Goal: Information Seeking & Learning: Find specific page/section

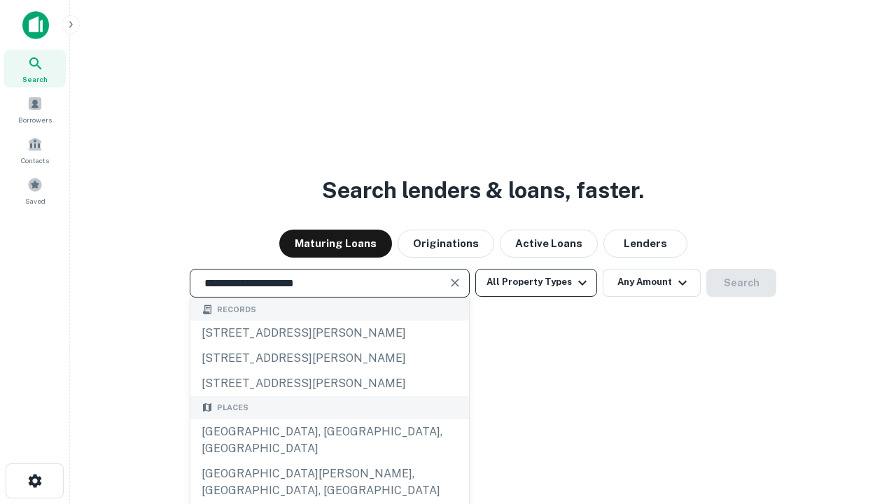
click at [329, 461] on div "[GEOGRAPHIC_DATA], [GEOGRAPHIC_DATA], [GEOGRAPHIC_DATA]" at bounding box center [329, 440] width 278 height 42
click at [536, 282] on button "All Property Types" at bounding box center [536, 283] width 122 height 28
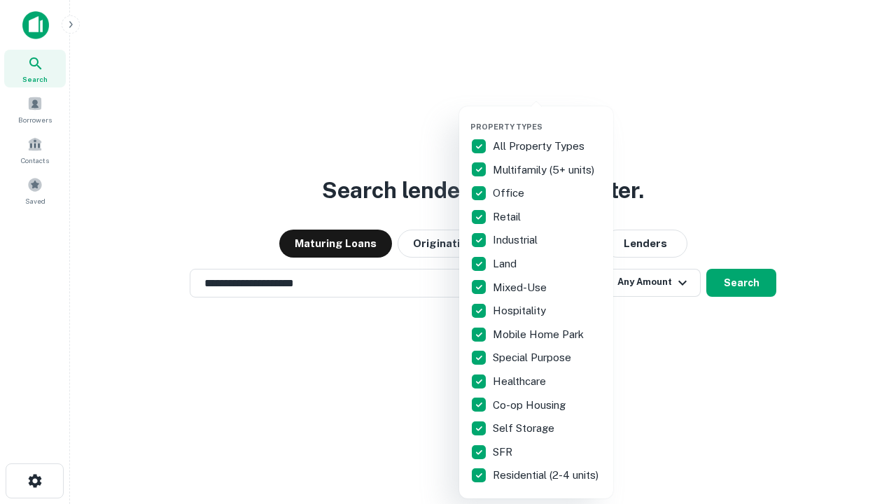
type input "**********"
click at [547, 118] on button "button" at bounding box center [547, 118] width 154 height 1
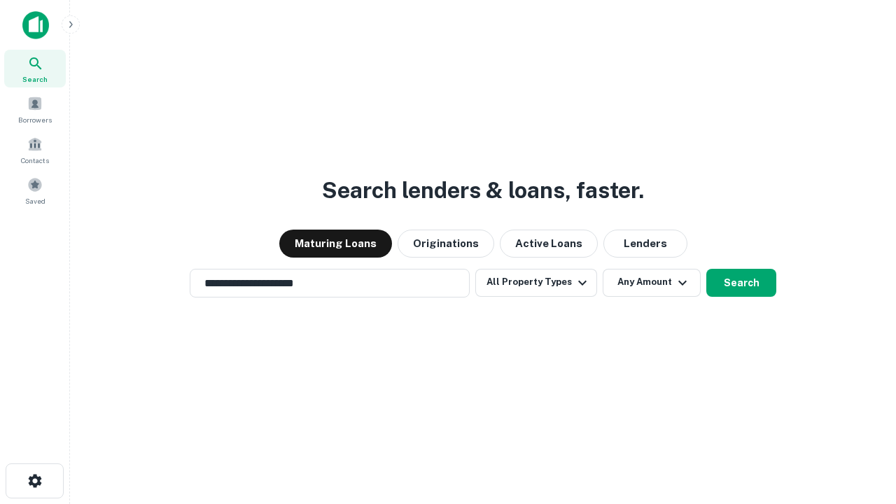
scroll to position [22, 0]
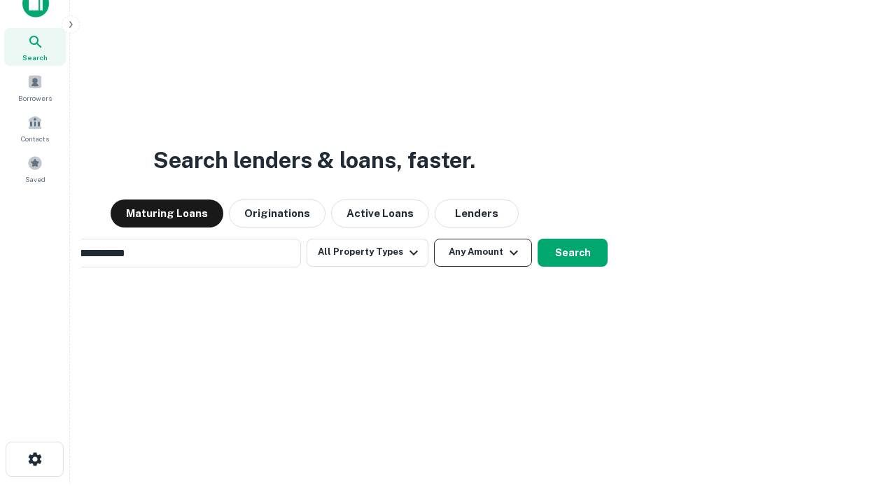
click at [434, 239] on button "Any Amount" at bounding box center [483, 253] width 98 height 28
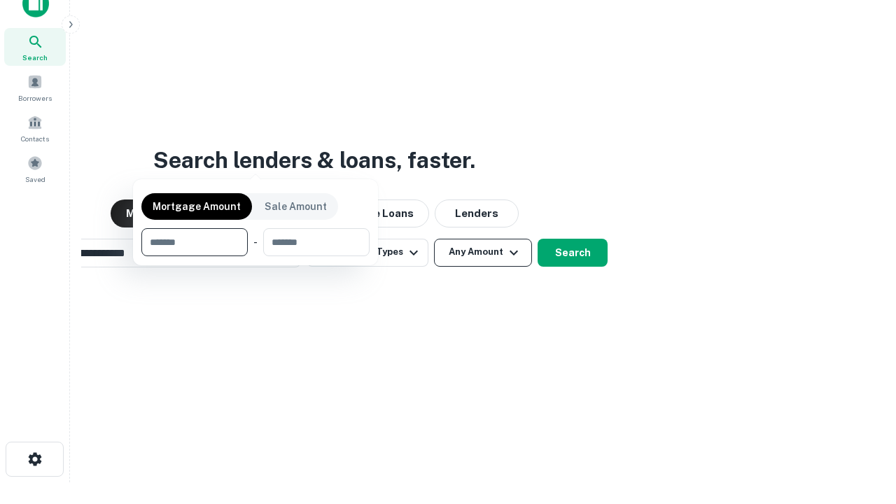
scroll to position [22, 0]
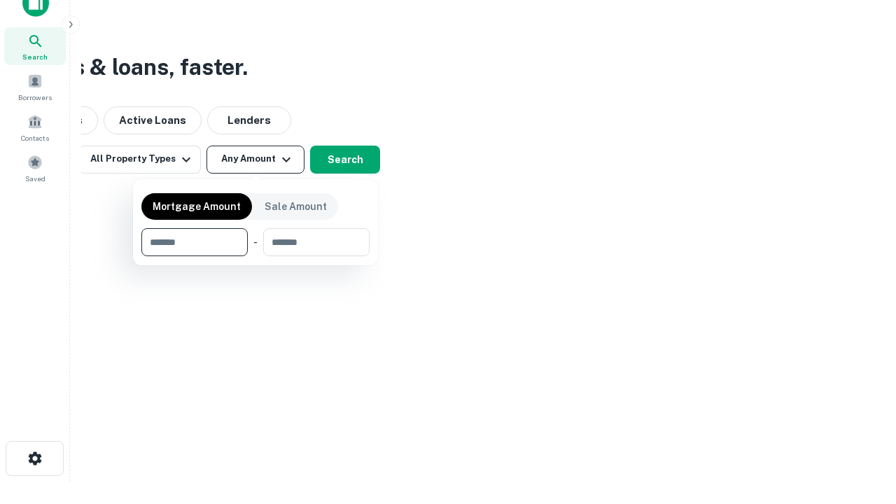
type input "*******"
click at [255, 256] on button "button" at bounding box center [255, 256] width 228 height 1
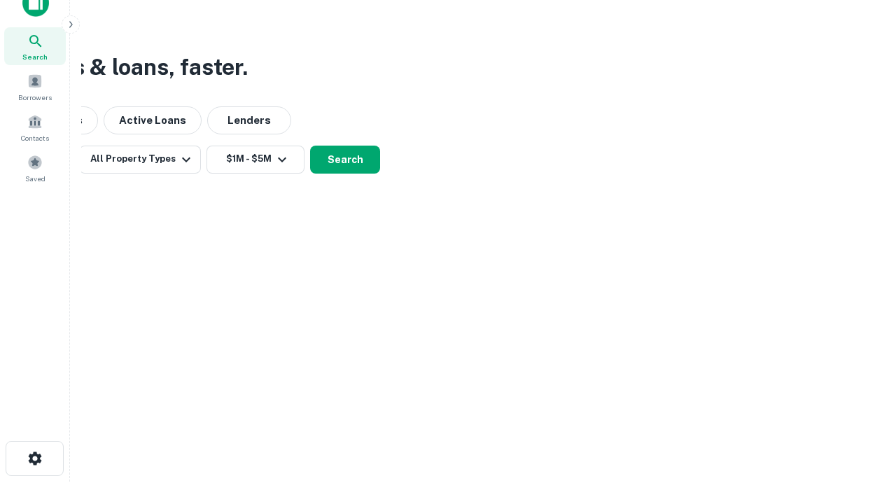
scroll to position [22, 0]
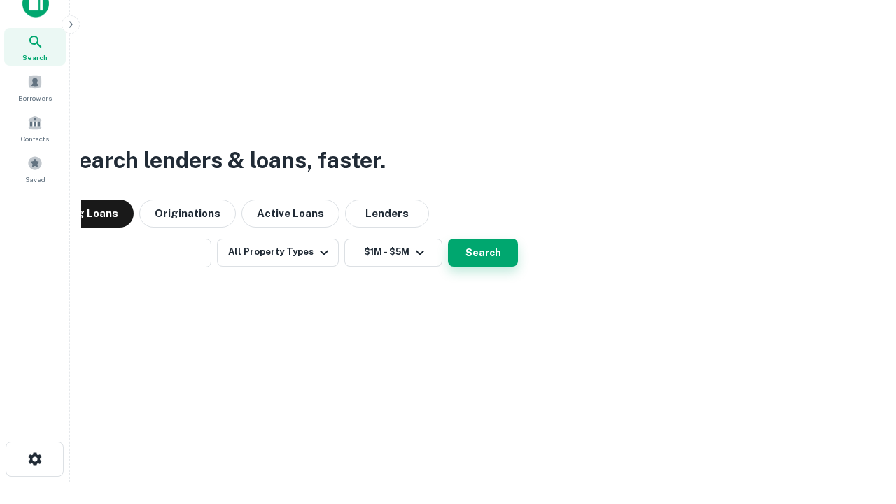
click at [448, 239] on button "Search" at bounding box center [483, 253] width 70 height 28
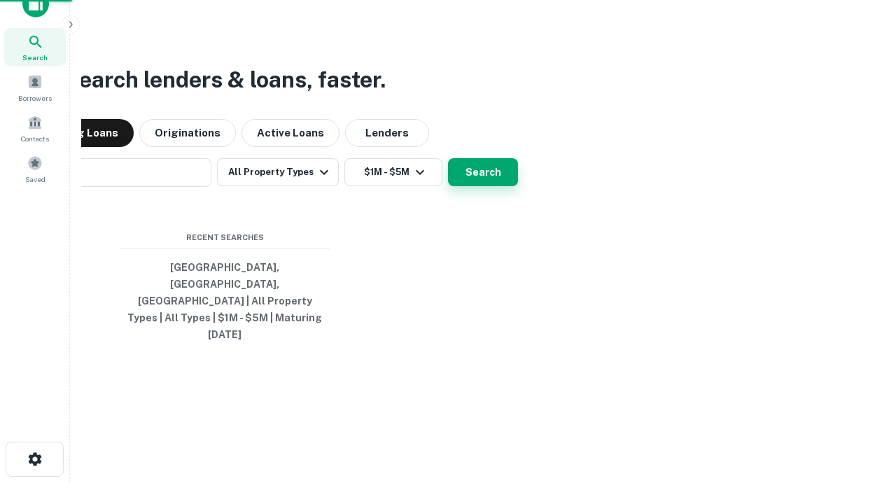
scroll to position [22, 0]
